Goal: Information Seeking & Learning: Learn about a topic

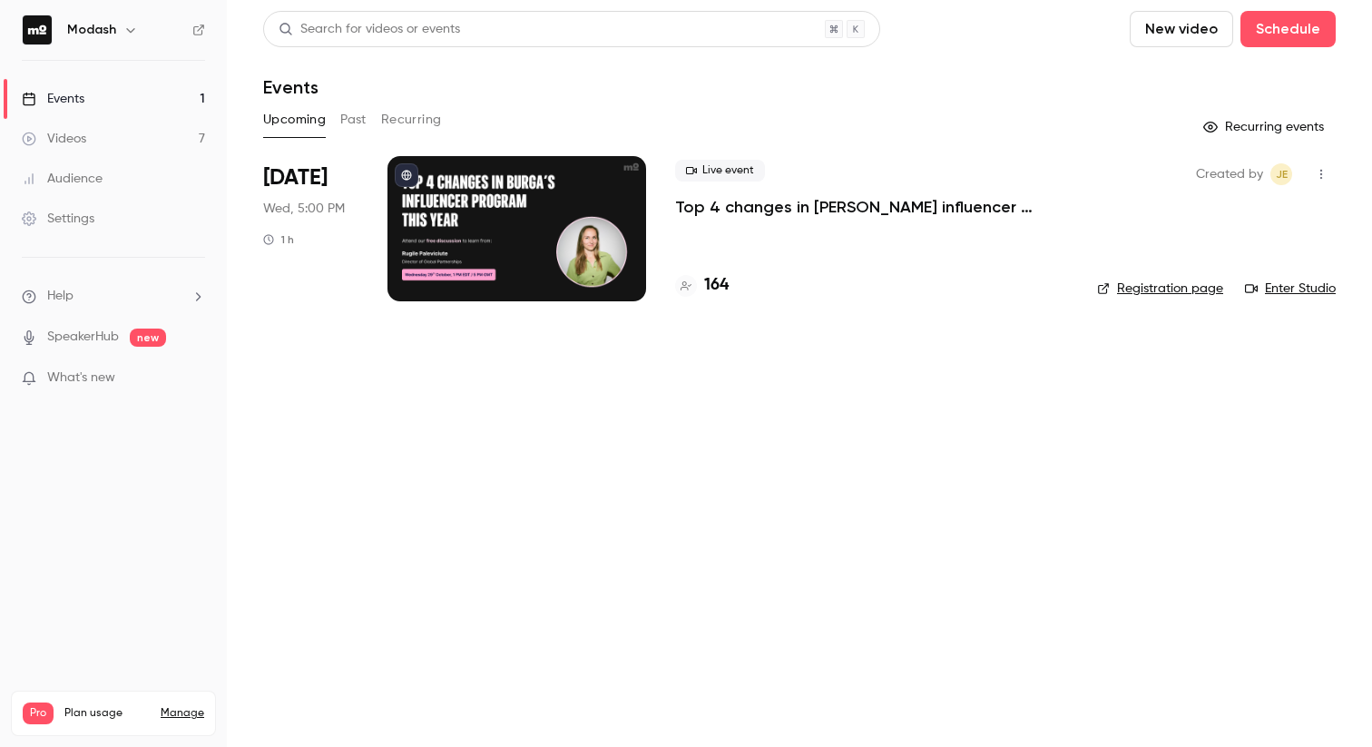
click at [683, 285] on icon at bounding box center [685, 285] width 11 height 9
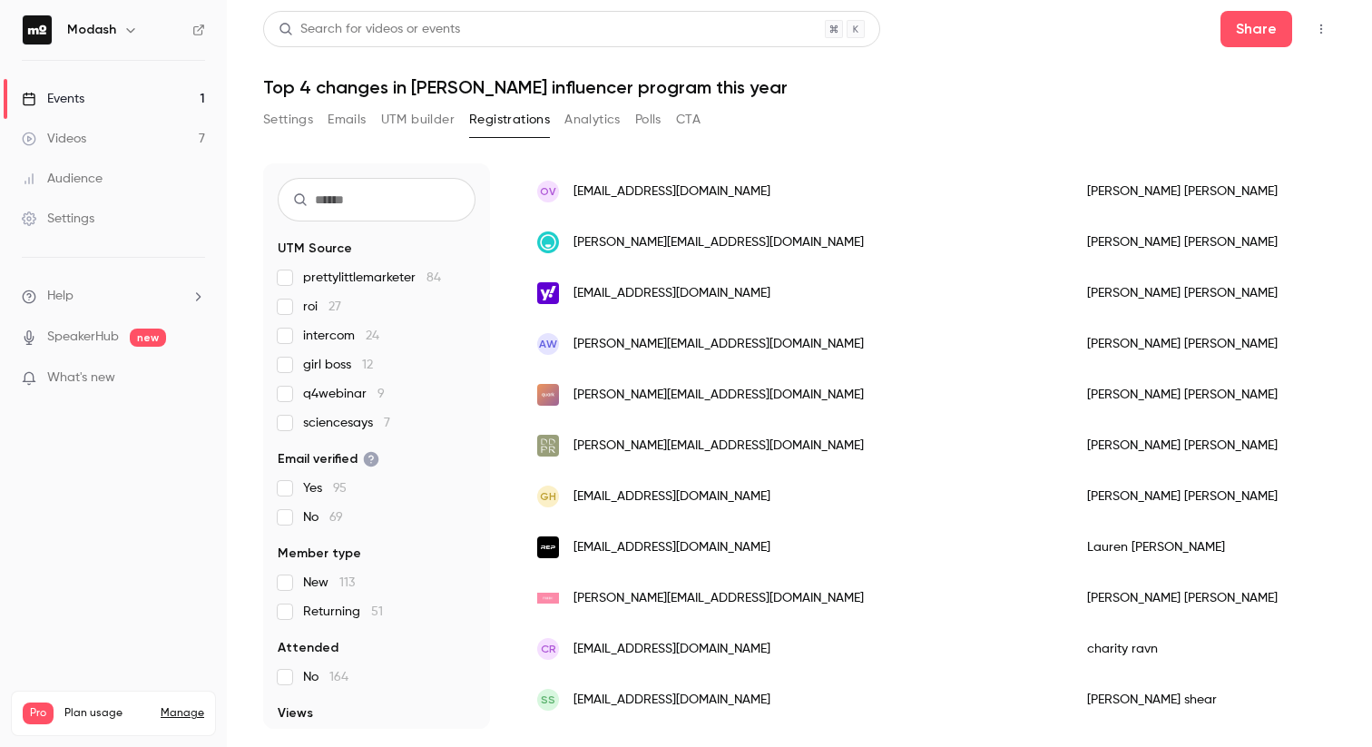
scroll to position [2162, 0]
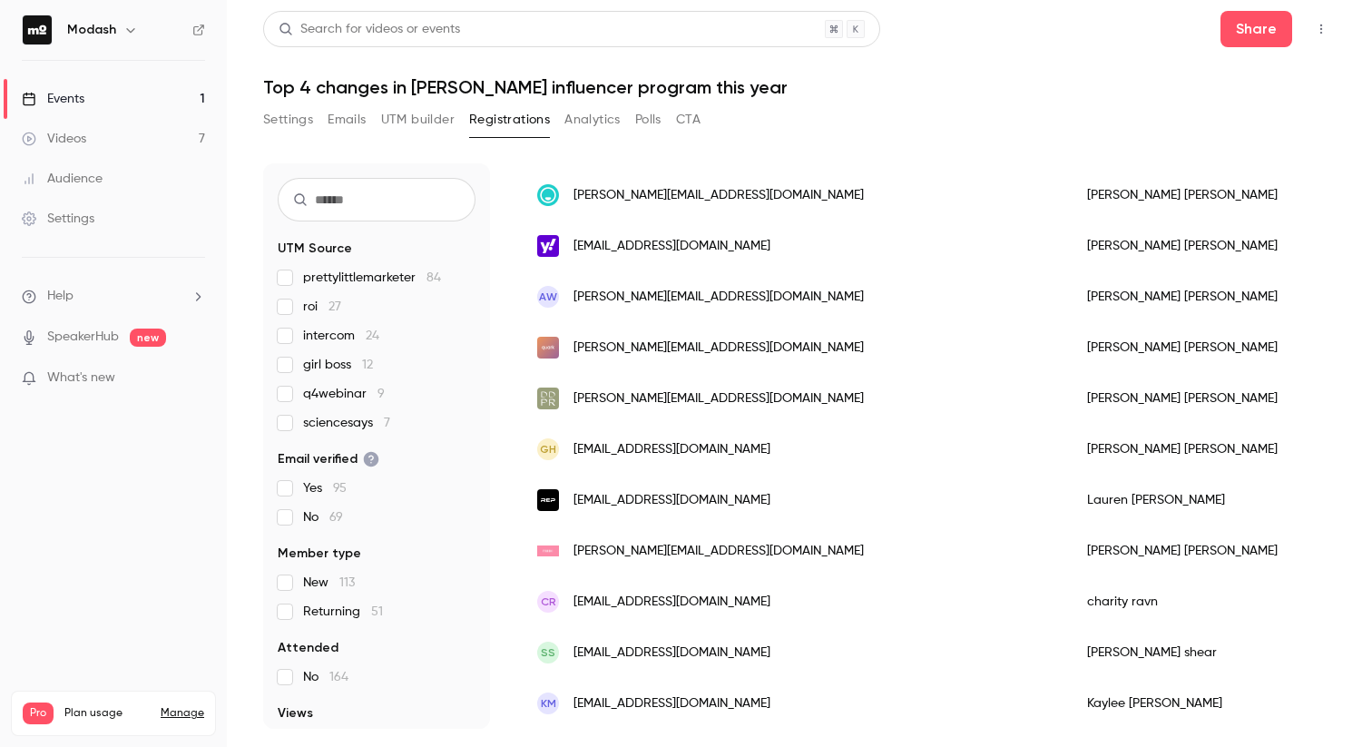
click at [111, 111] on link "Events 1" at bounding box center [113, 99] width 227 height 40
